Goal: Transaction & Acquisition: Purchase product/service

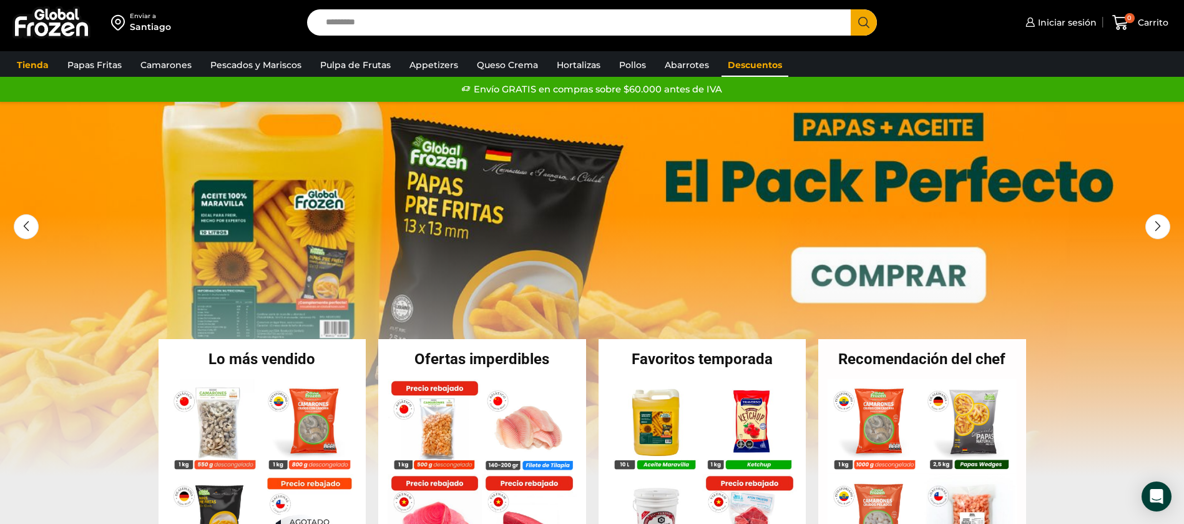
click at [747, 55] on link "Descuentos" at bounding box center [755, 65] width 67 height 24
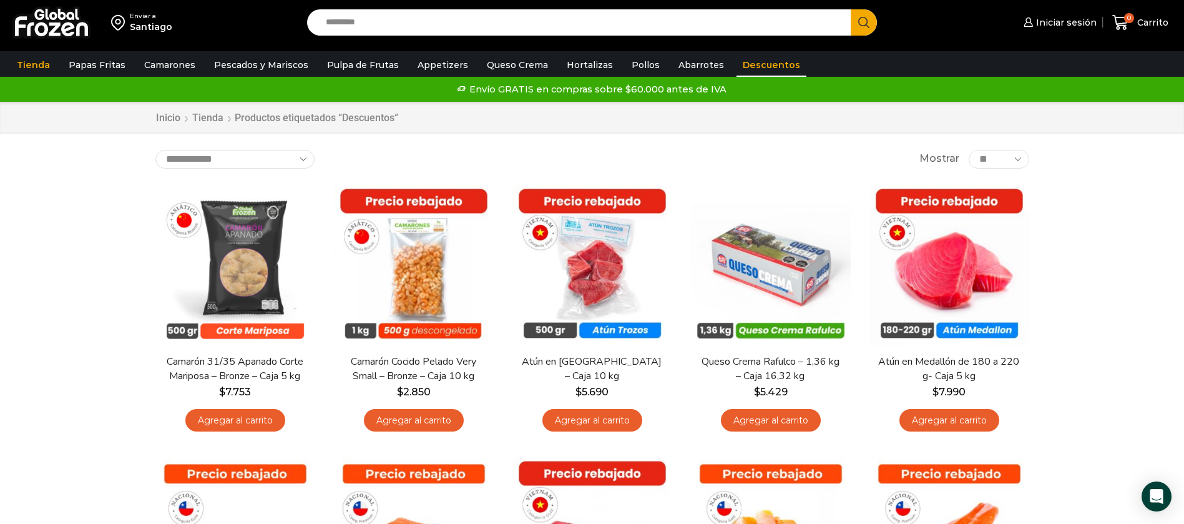
click at [421, 22] on input "Search input" at bounding box center [583, 22] width 526 height 26
type input "*******"
click at [851, 9] on button "Search" at bounding box center [864, 22] width 26 height 26
